Goal: Task Accomplishment & Management: Use online tool/utility

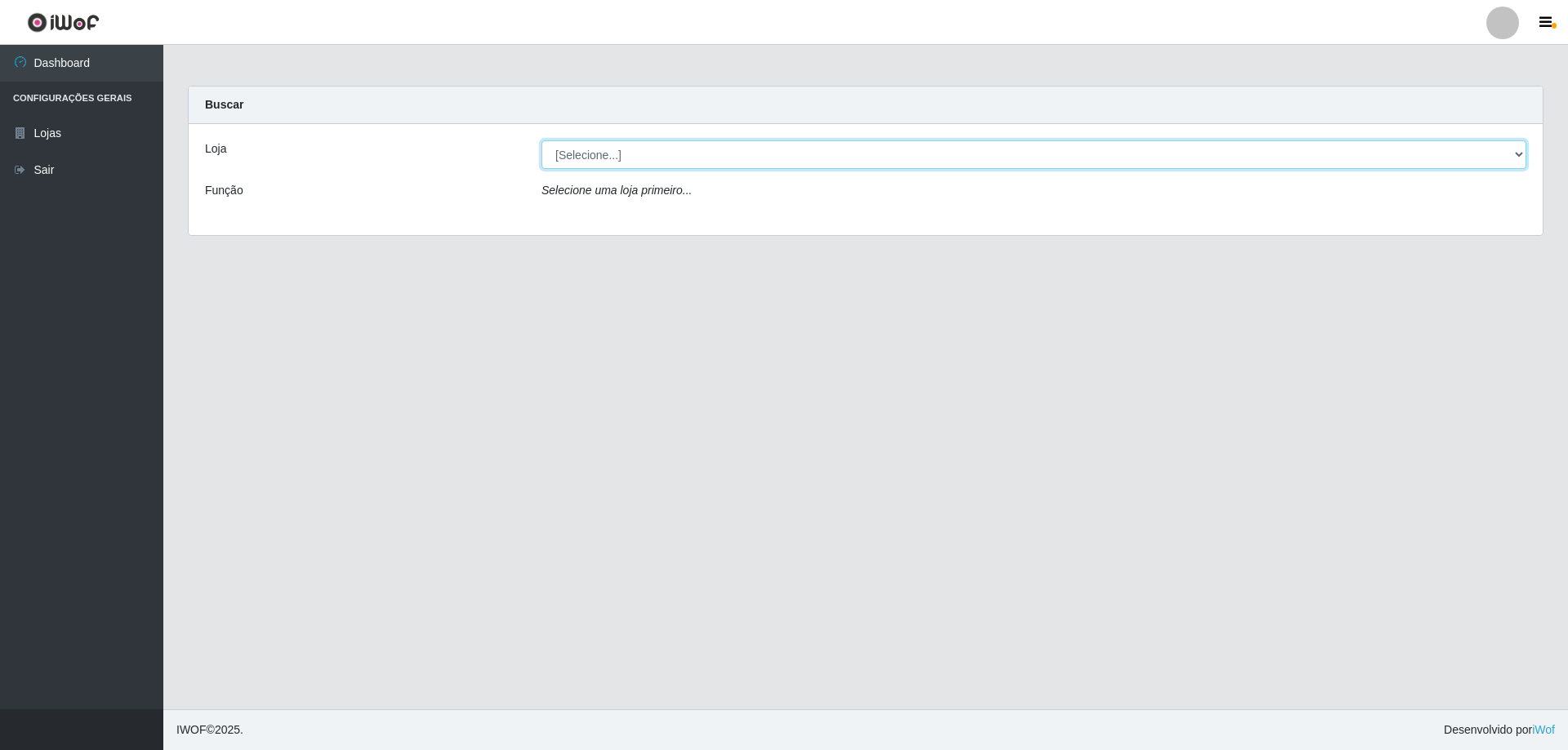
click at [671, 160] on select "[Selecione...] SuperShow Bis - Avenida 6 SuperShow [GEOGRAPHIC_DATA]" at bounding box center [1033, 154] width 985 height 29
select select "60"
click at [541, 140] on select "[Selecione...] SuperShow Bis - Avenida 6 SuperShow [GEOGRAPHIC_DATA]" at bounding box center [1033, 154] width 985 height 29
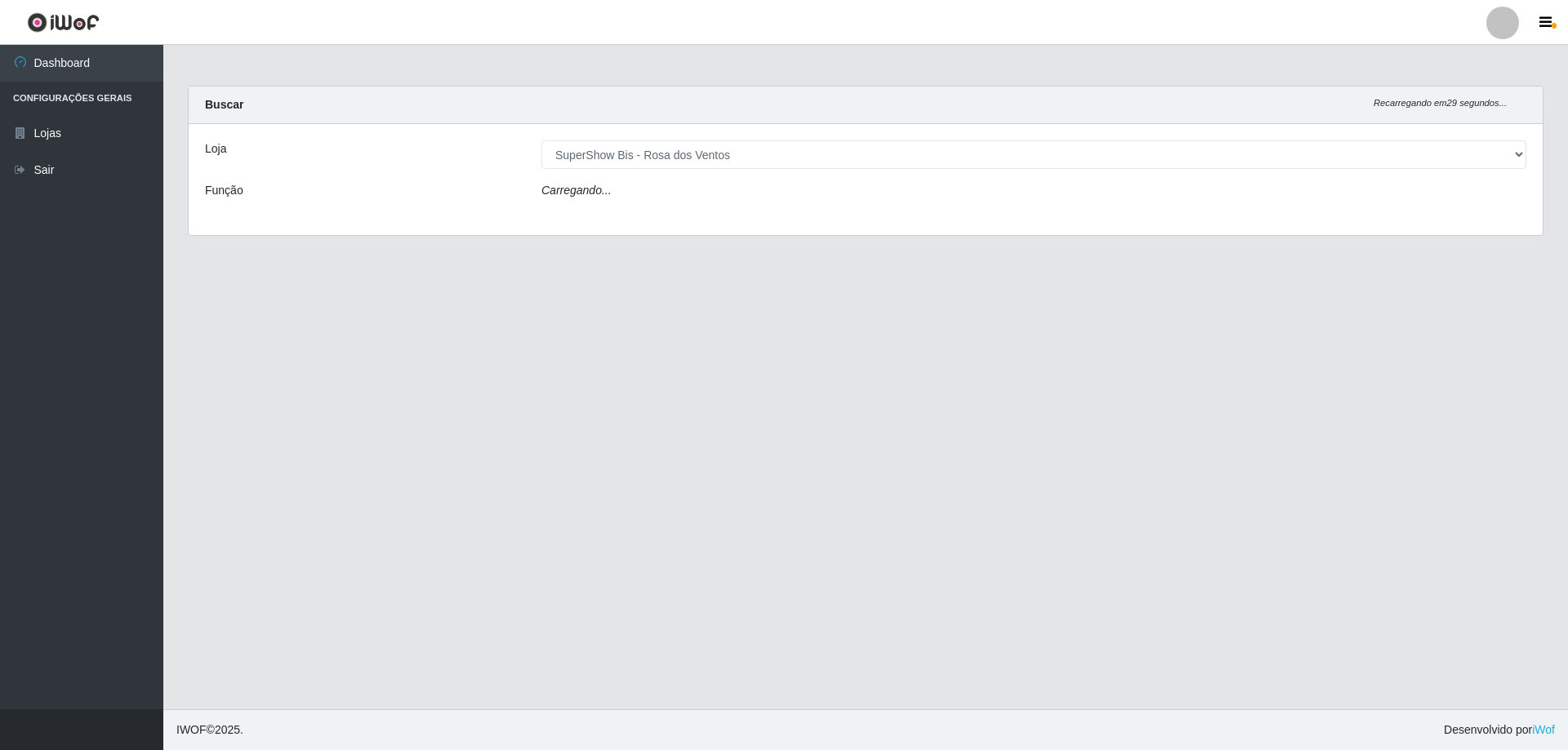
click at [692, 207] on div "Loja [Selecione...] SuperShow Bis - Avenida 6 SuperShow [GEOGRAPHIC_DATA] Funçã…" at bounding box center [865, 179] width 1353 height 111
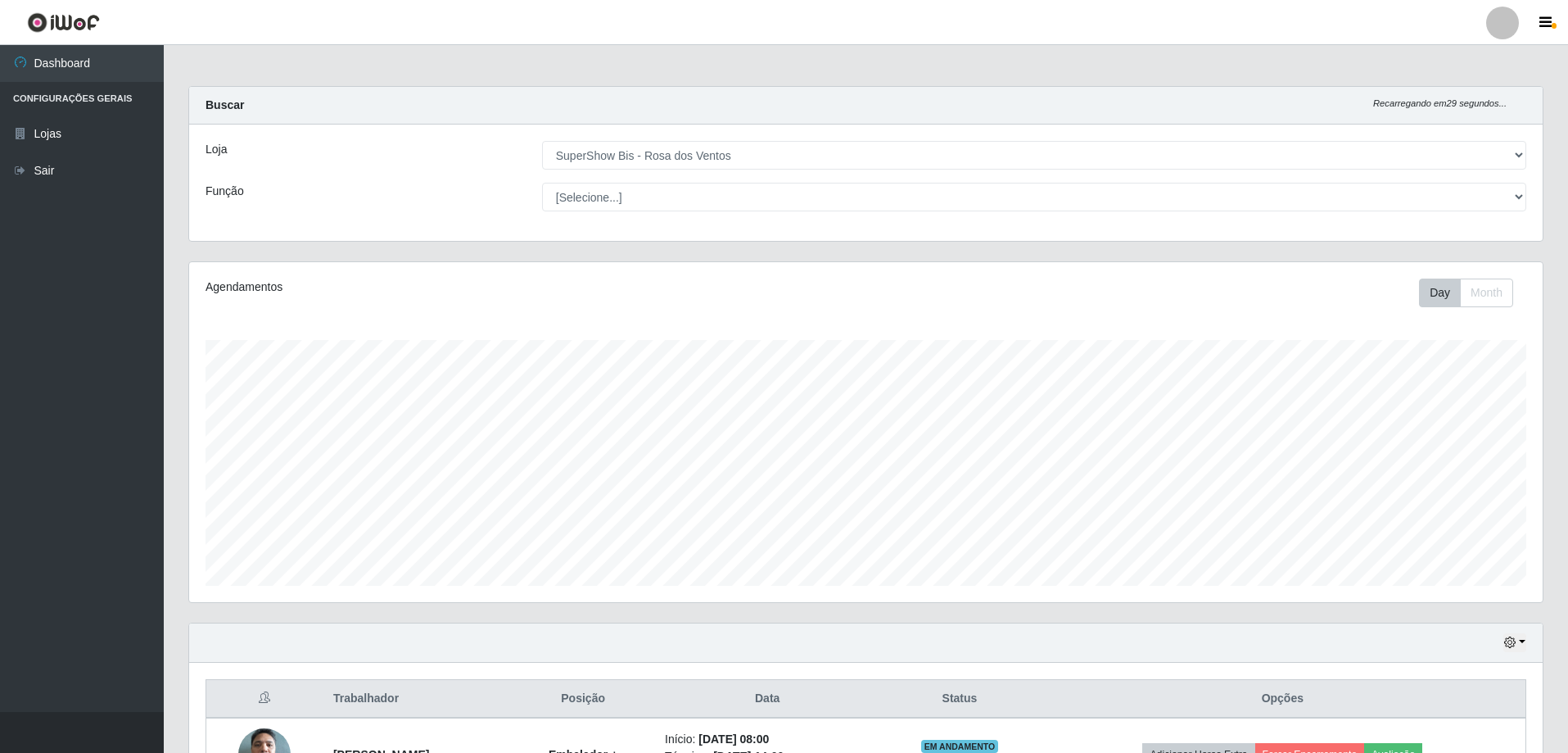
scroll to position [340, 1354]
click at [715, 199] on select "[Selecione...] ASG ASG + ASG ++ Auxiliar de Cozinha Balconista de Açougue Balco…" at bounding box center [1034, 197] width 985 height 29
click at [542, 183] on select "[Selecione...] ASG ASG + ASG ++ Auxiliar de Cozinha Balconista de Açougue Balco…" at bounding box center [1034, 197] width 985 height 29
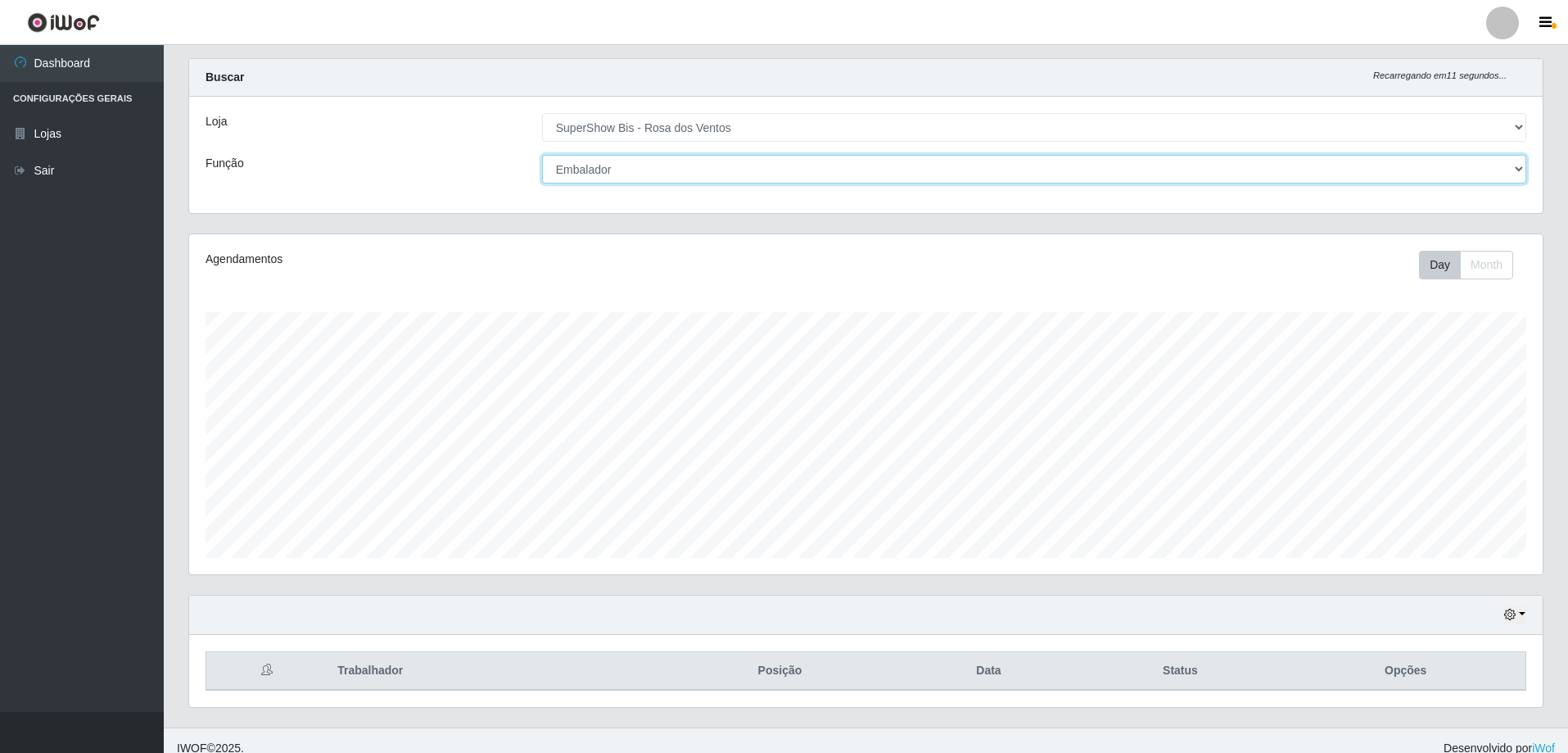
scroll to position [43, 0]
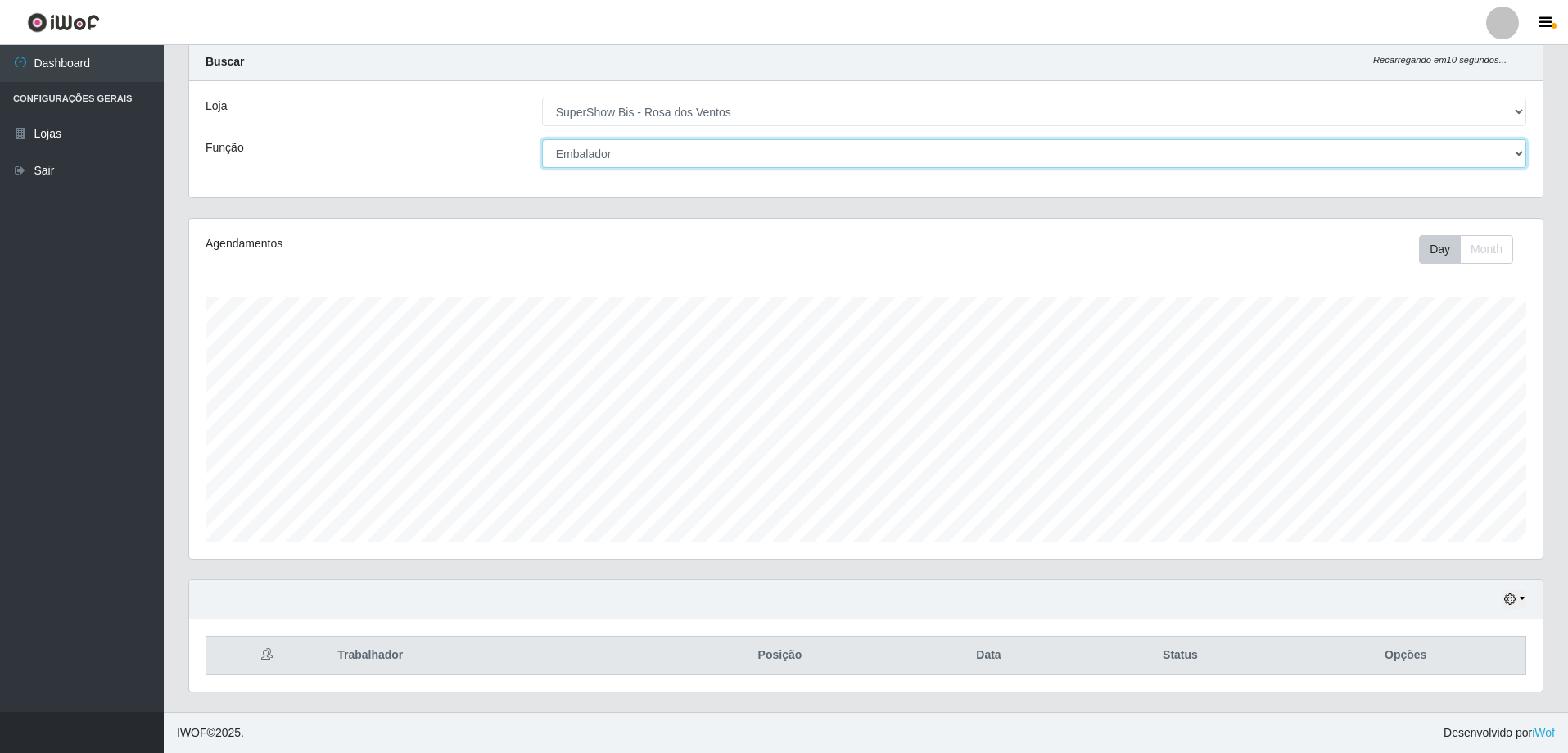
click at [612, 154] on select "[Selecione...] ASG ASG + ASG ++ Auxiliar de Cozinha Balconista de Açougue Balco…" at bounding box center [1034, 154] width 985 height 29
click at [604, 160] on select "[Selecione...] ASG ASG + ASG ++ Auxiliar de Cozinha Balconista de Açougue Balco…" at bounding box center [1034, 154] width 985 height 29
select select "70"
click at [542, 140] on select "[Selecione...] ASG ASG + ASG ++ Auxiliar de Cozinha Balconista de Açougue Balco…" at bounding box center [1034, 154] width 985 height 29
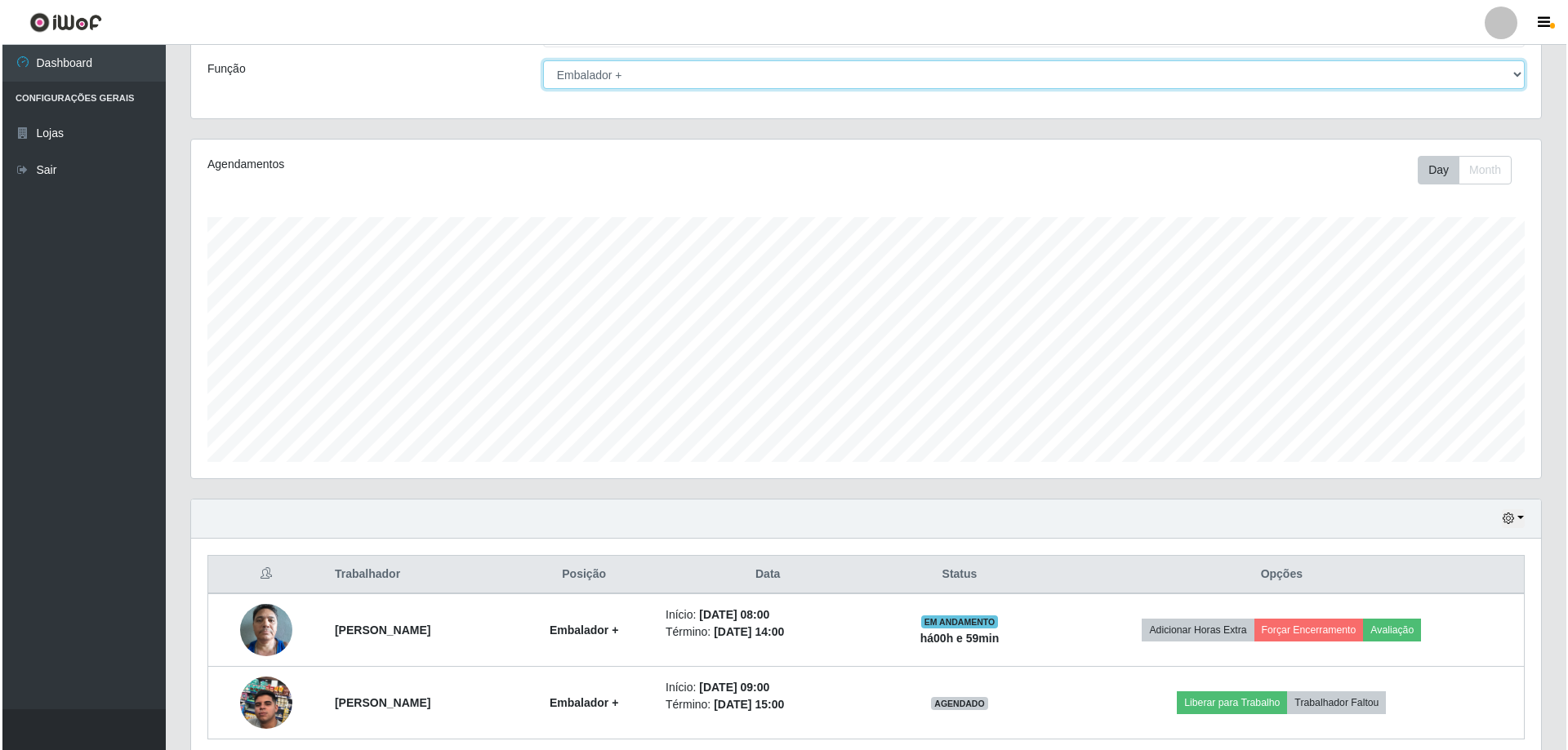
scroll to position [188, 0]
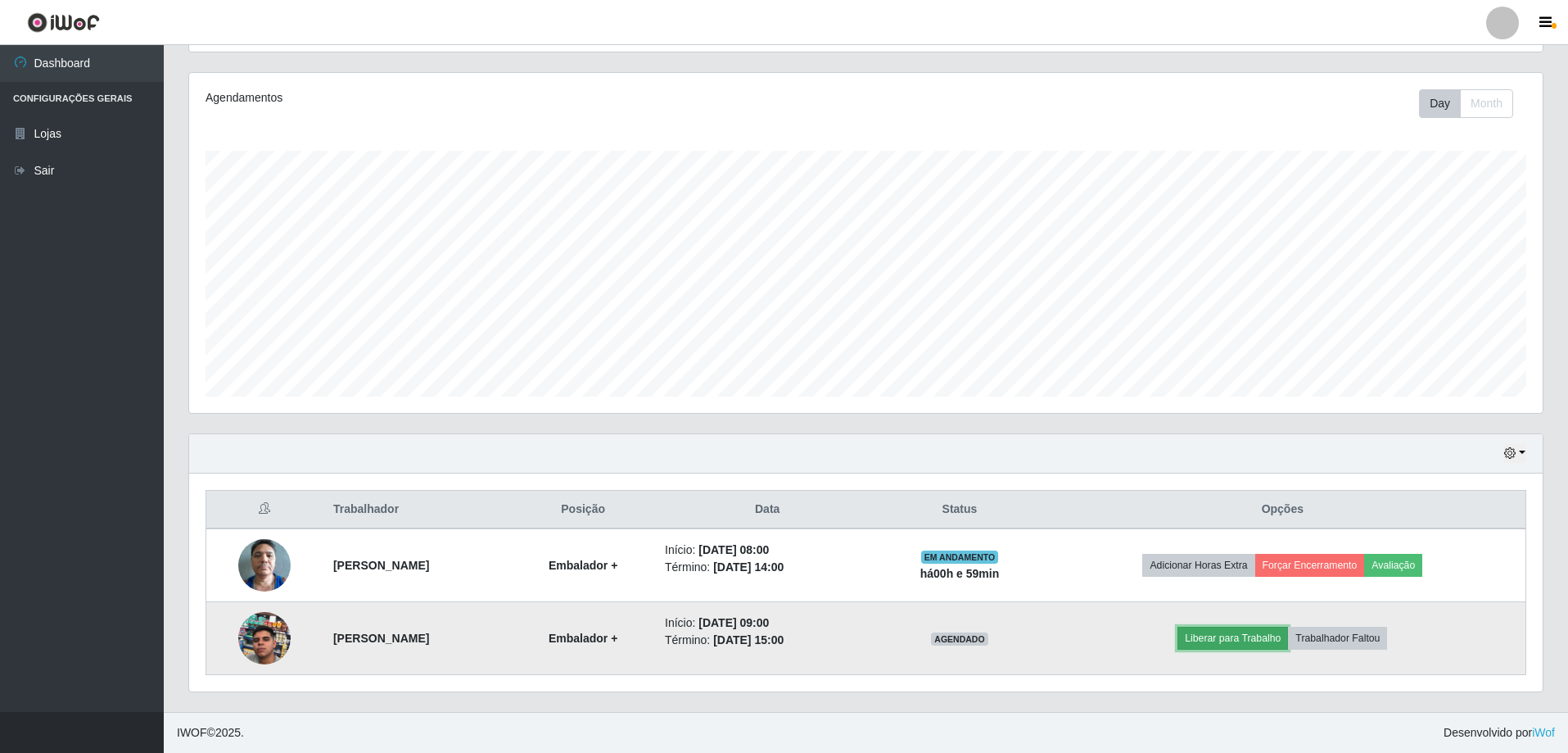
click at [1232, 639] on button "Liberar para Trabalho" at bounding box center [1233, 638] width 110 height 22
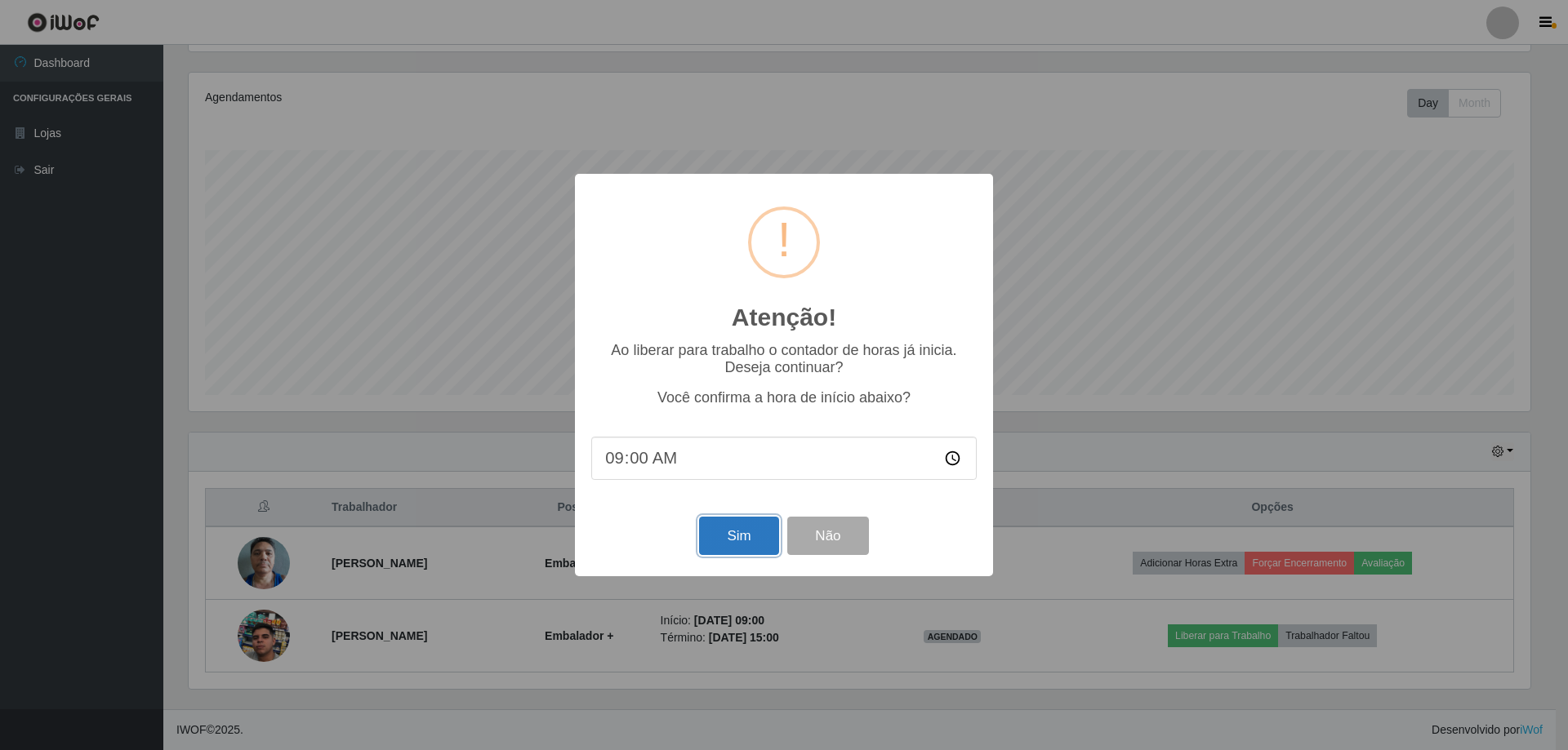
click at [740, 538] on button "Sim" at bounding box center [738, 535] width 79 height 38
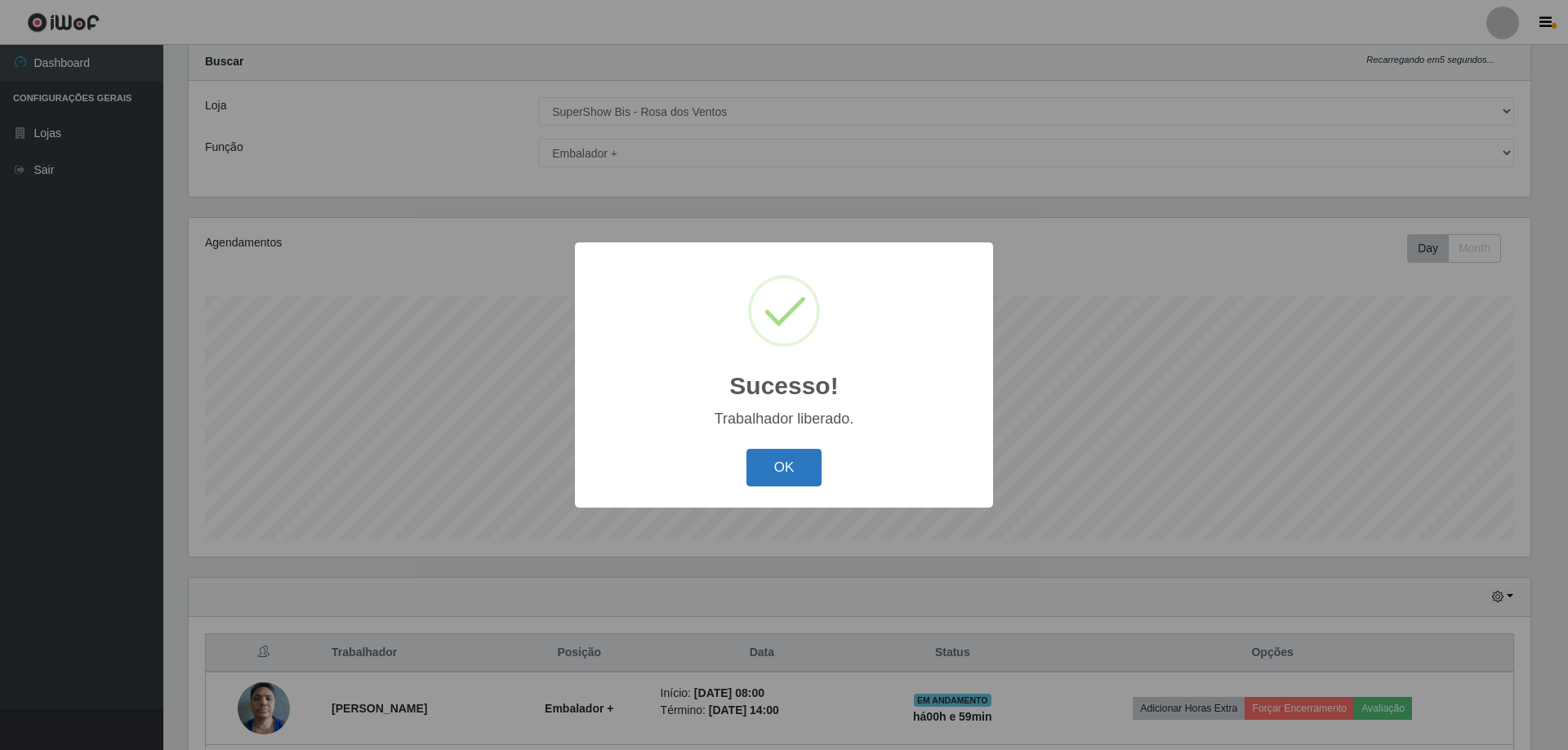
click at [780, 462] on button "OK" at bounding box center [784, 467] width 76 height 38
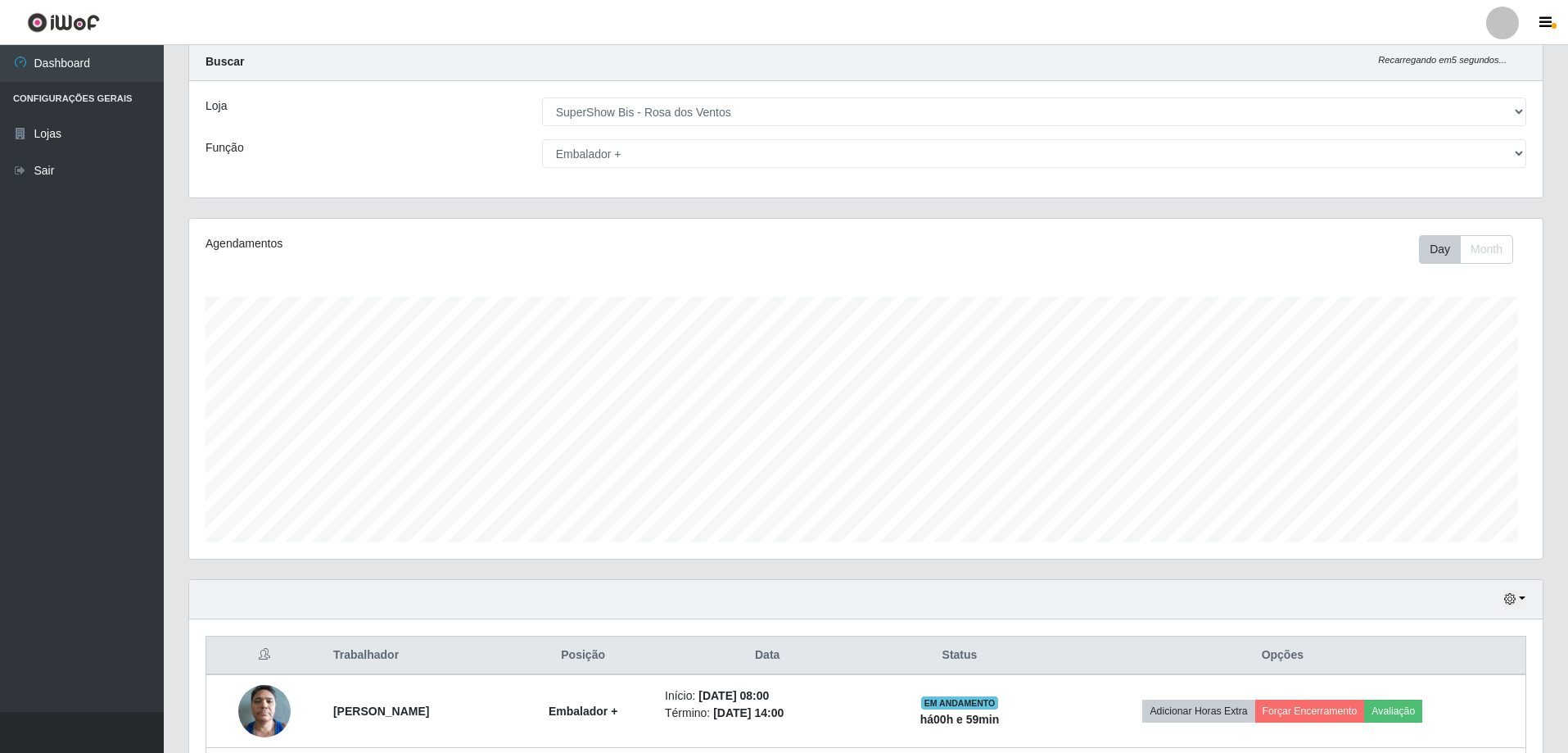
scroll to position [340, 1354]
